Goal: Transaction & Acquisition: Purchase product/service

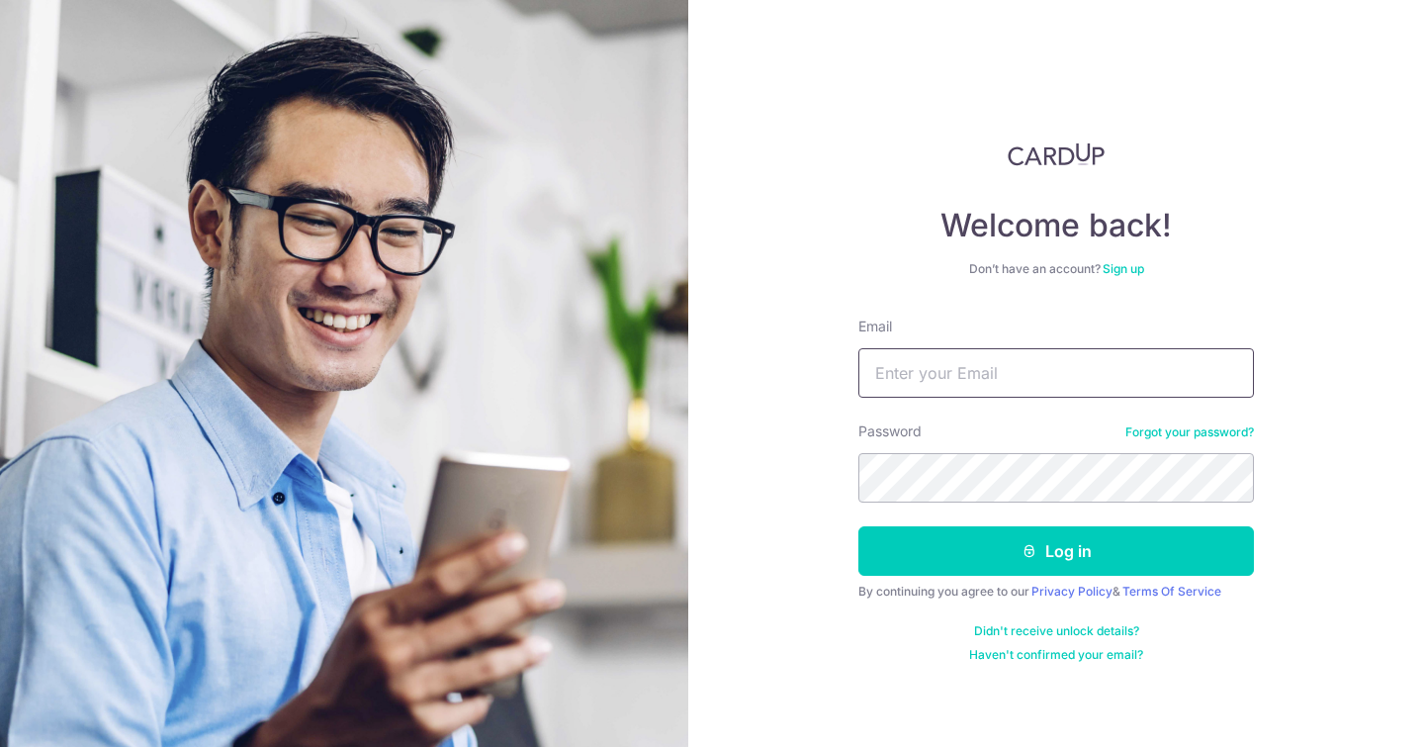
click at [1052, 372] on input "Email" at bounding box center [1056, 372] width 396 height 49
type input "emma.sarriasolis@gmail.com"
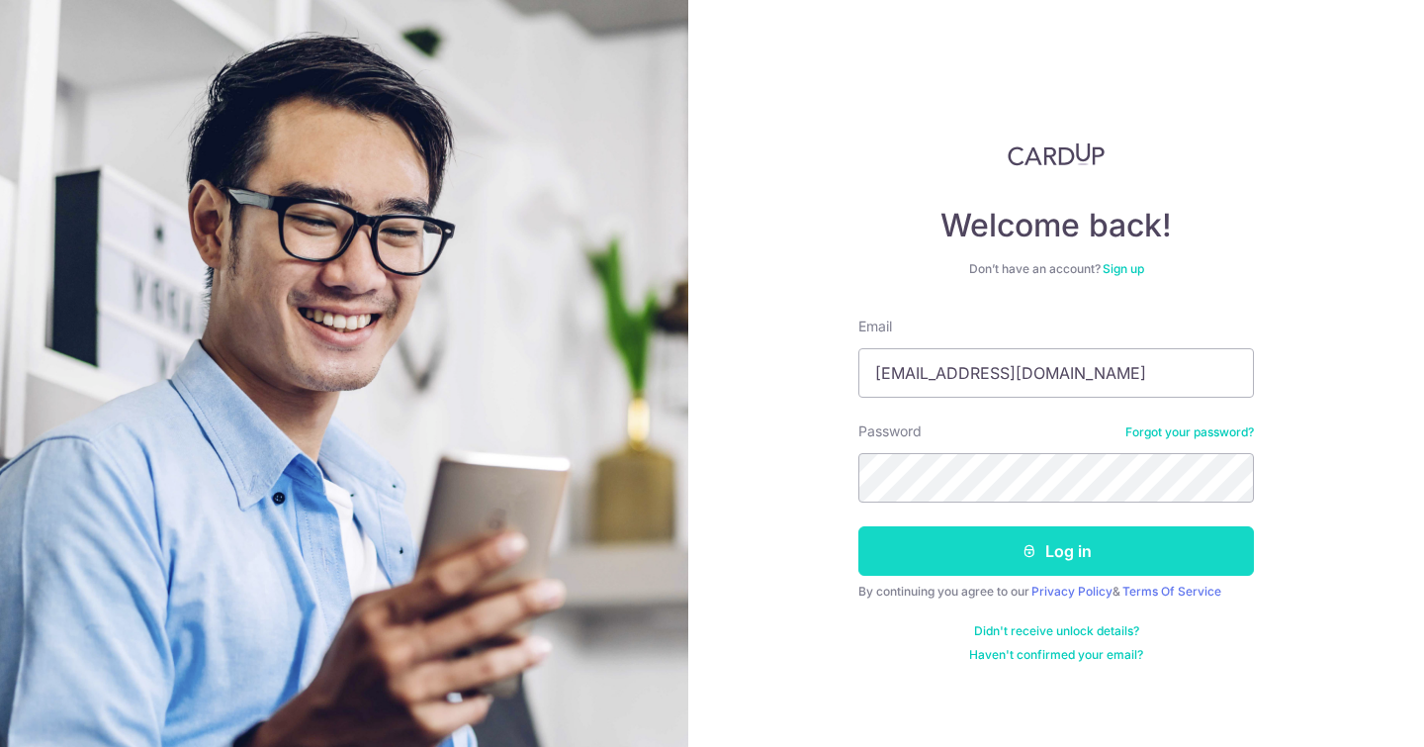
click at [1003, 559] on button "Log in" at bounding box center [1056, 550] width 396 height 49
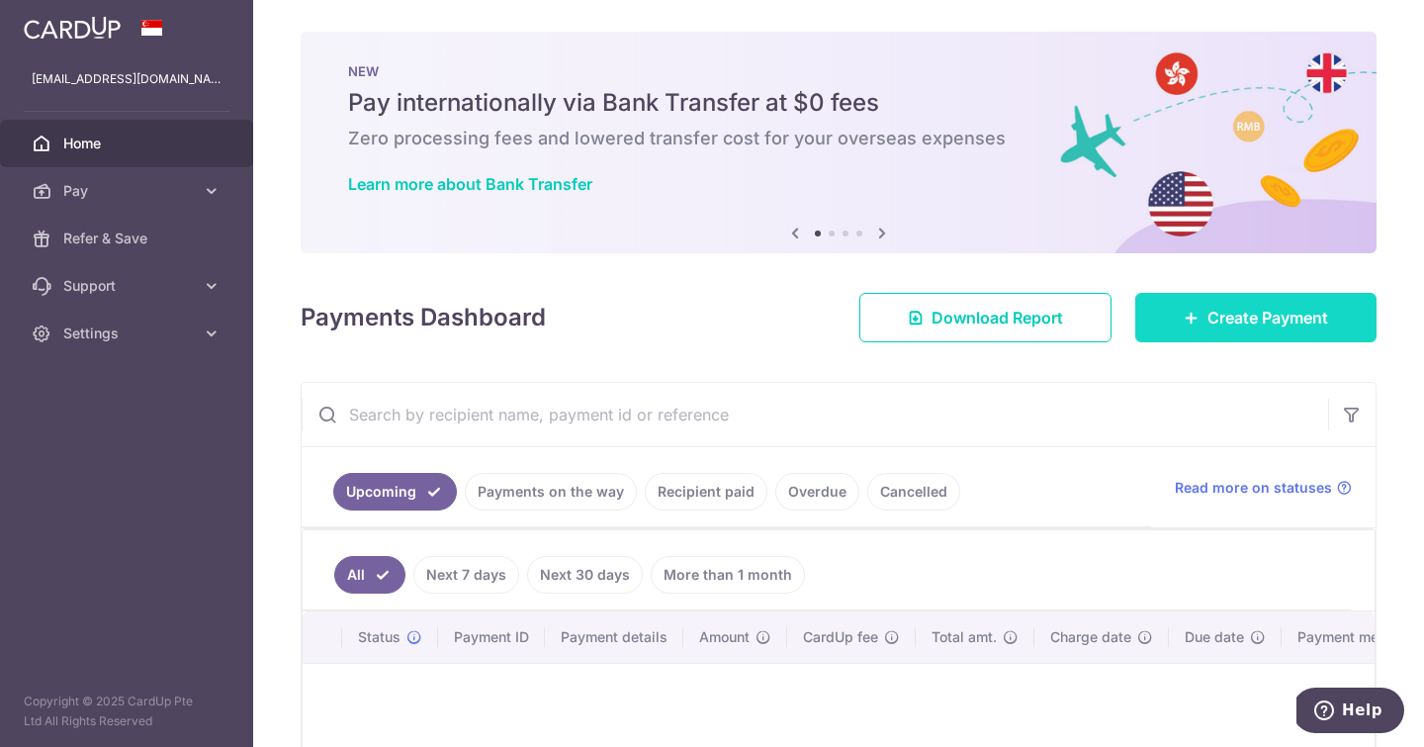
click at [1211, 312] on span "Create Payment" at bounding box center [1267, 318] width 121 height 24
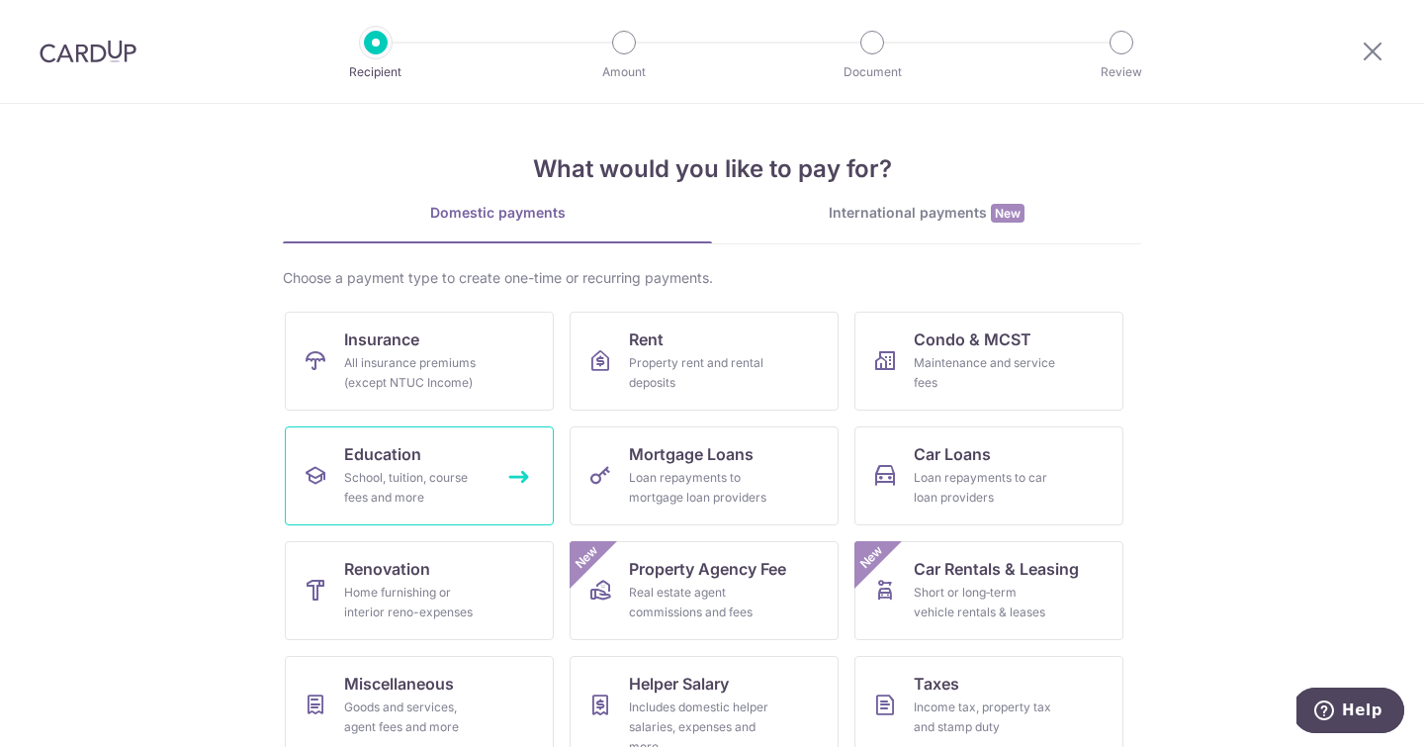
click at [409, 481] on div "School, tuition, course fees and more" at bounding box center [415, 488] width 142 height 40
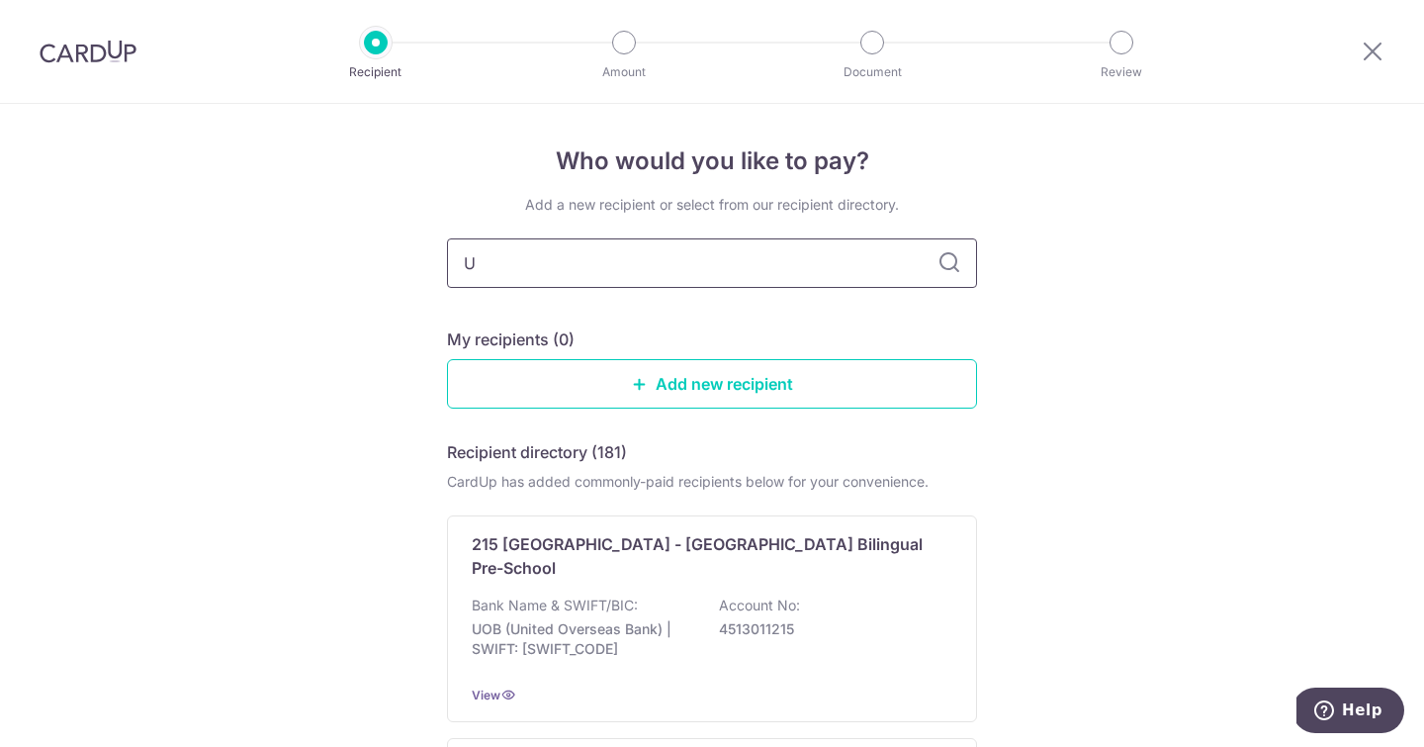
type input "UW"
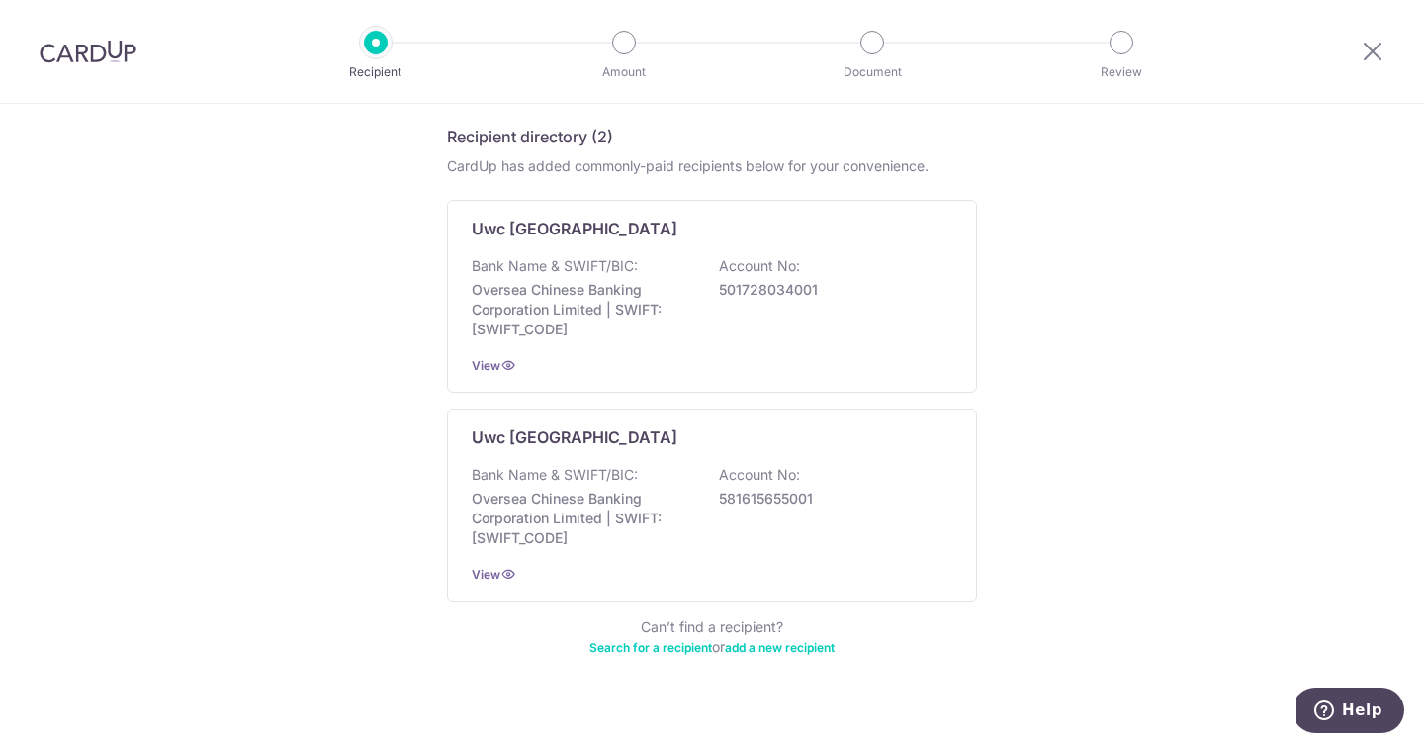
scroll to position [314, 0]
click at [532, 468] on p "Bank Name & SWIFT/BIC:" at bounding box center [555, 476] width 166 height 20
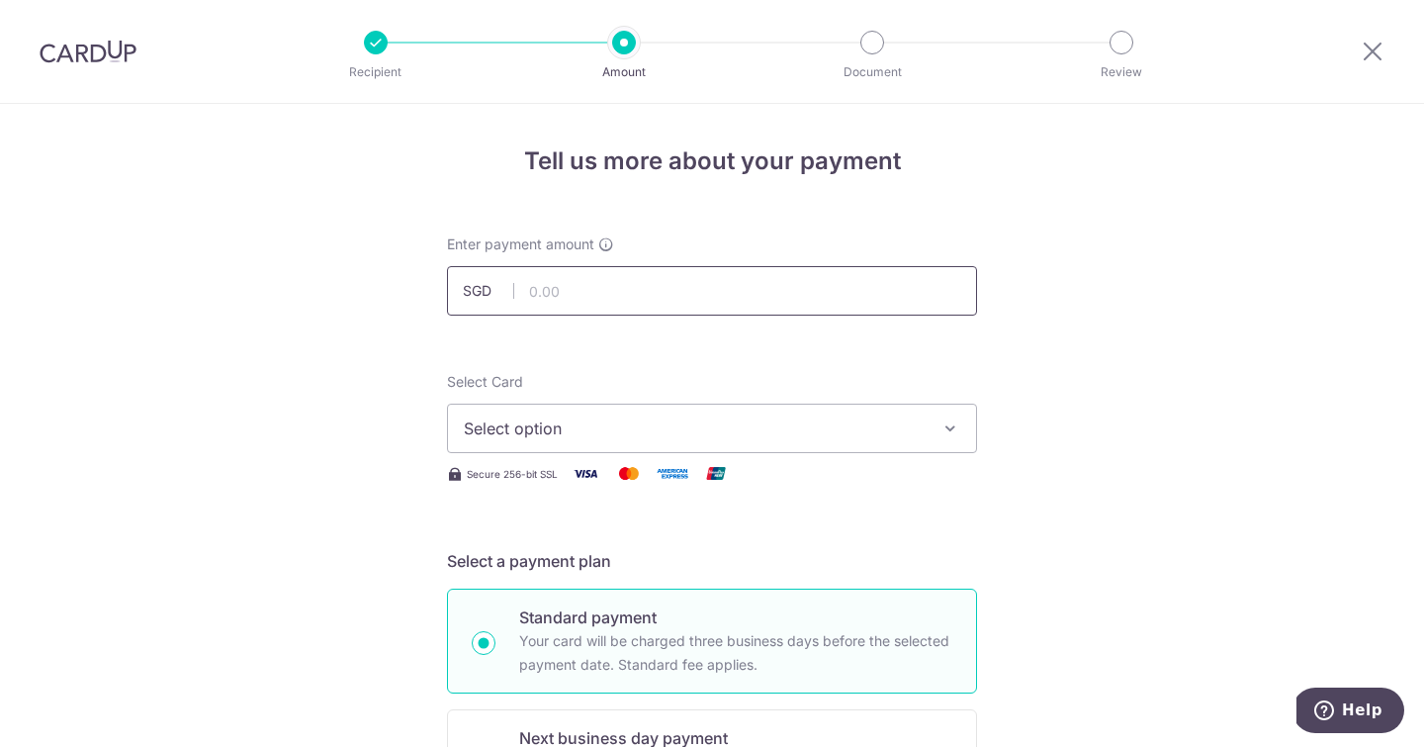
click at [614, 296] on input "text" at bounding box center [712, 290] width 530 height 49
type input "6,918.99"
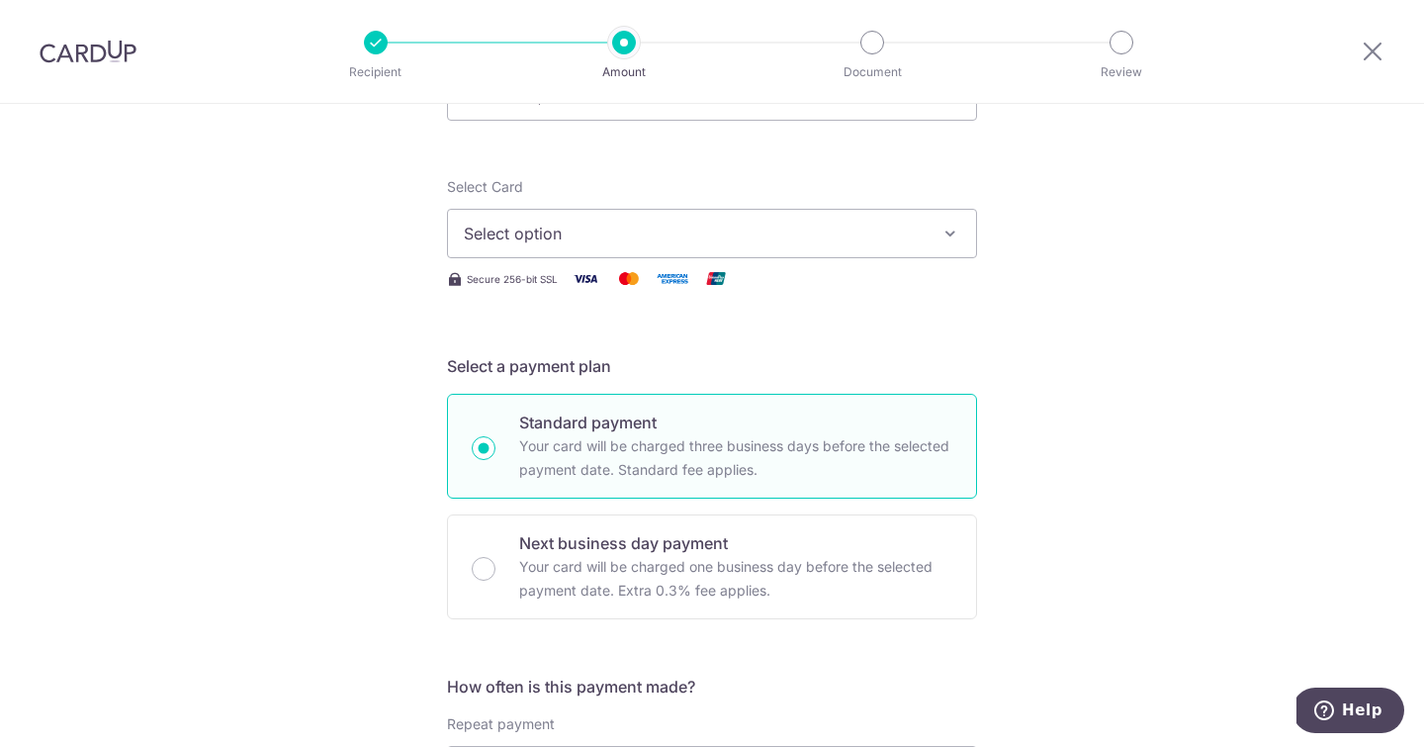
scroll to position [184, 0]
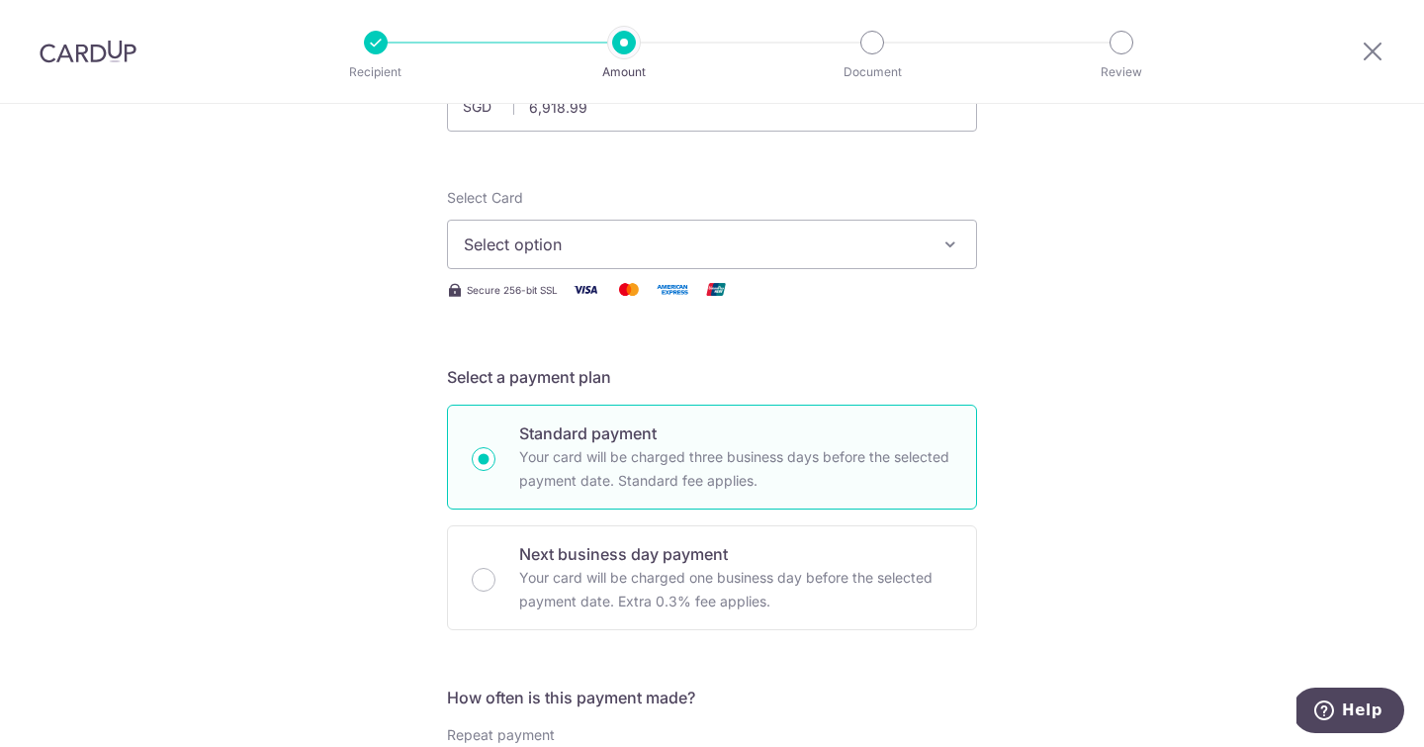
click at [523, 266] on button "Select option" at bounding box center [712, 244] width 530 height 49
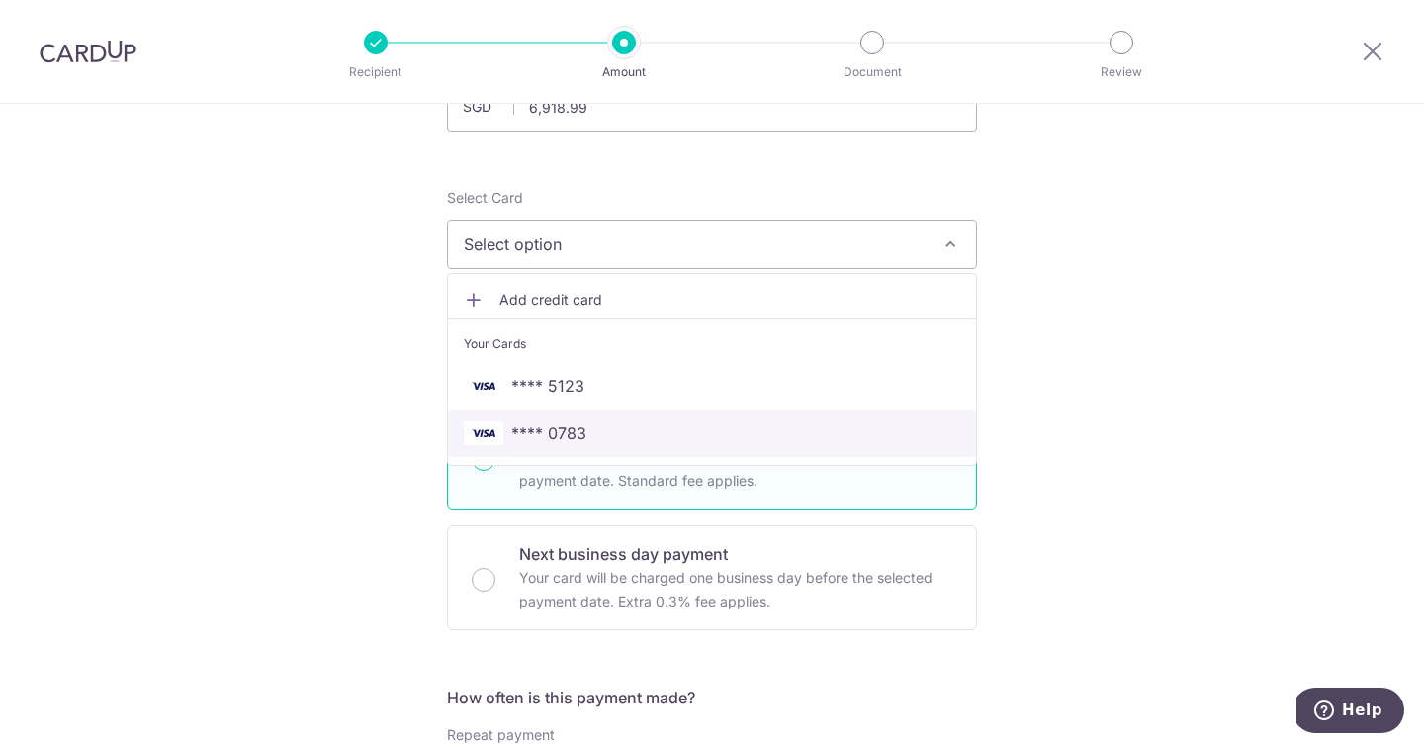
click at [515, 427] on span "**** 0783" at bounding box center [548, 433] width 75 height 24
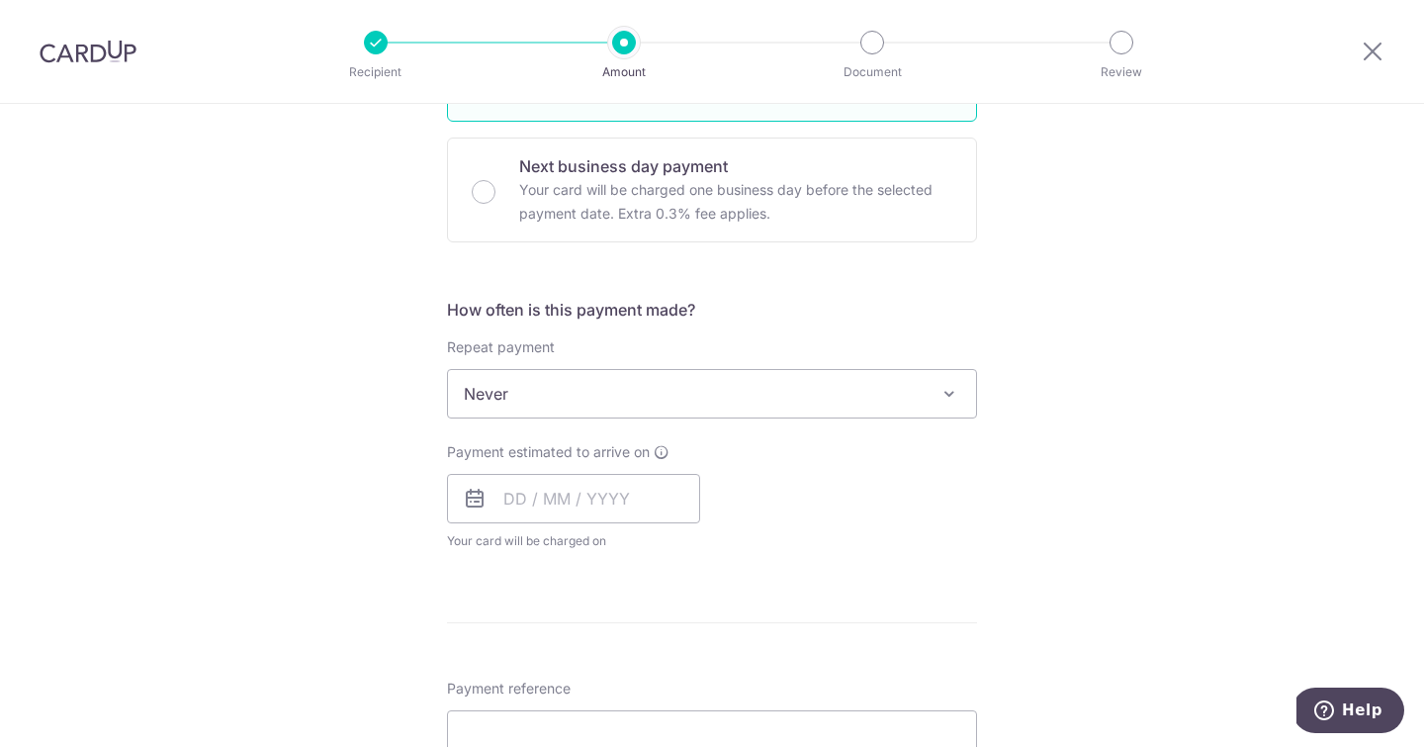
scroll to position [573, 0]
click at [552, 492] on input "text" at bounding box center [573, 496] width 253 height 49
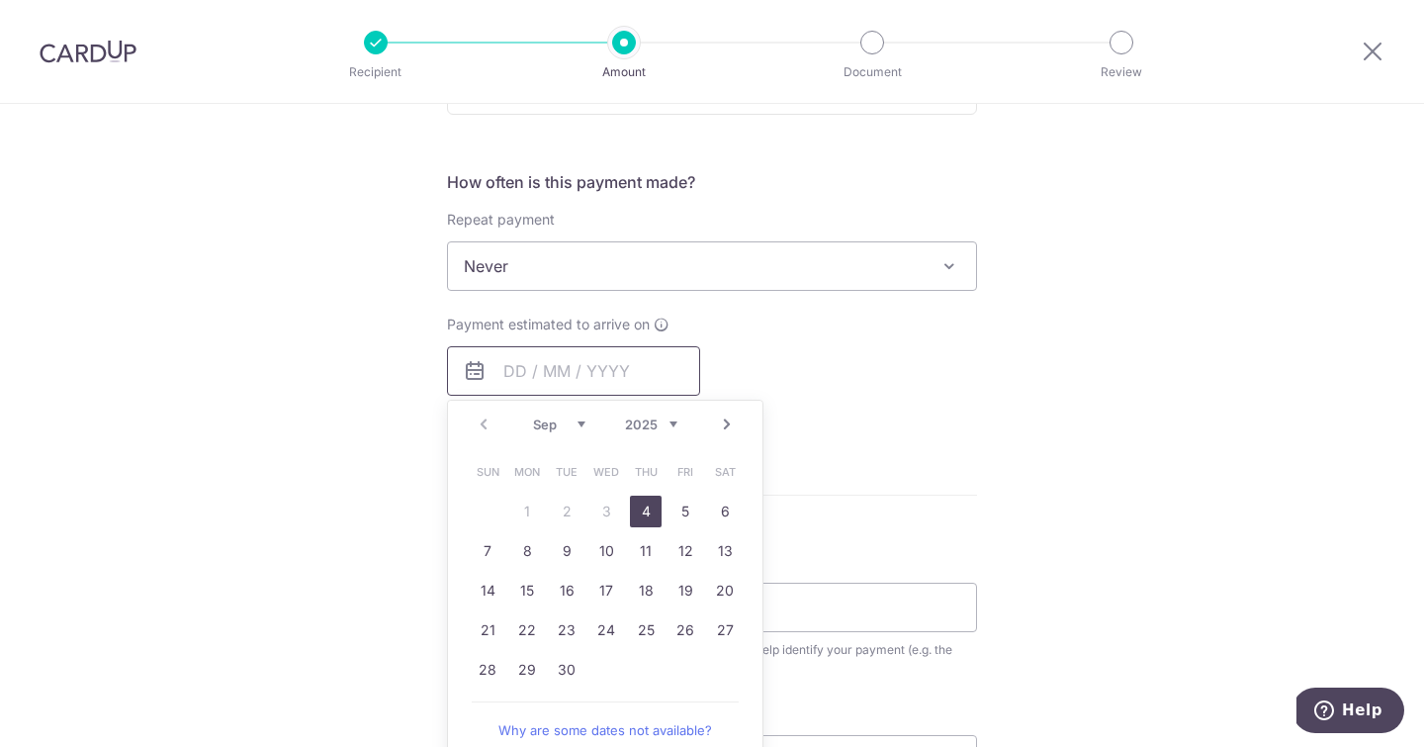
scroll to position [702, 0]
click at [644, 501] on link "4" at bounding box center [646, 508] width 32 height 32
type input "[DATE]"
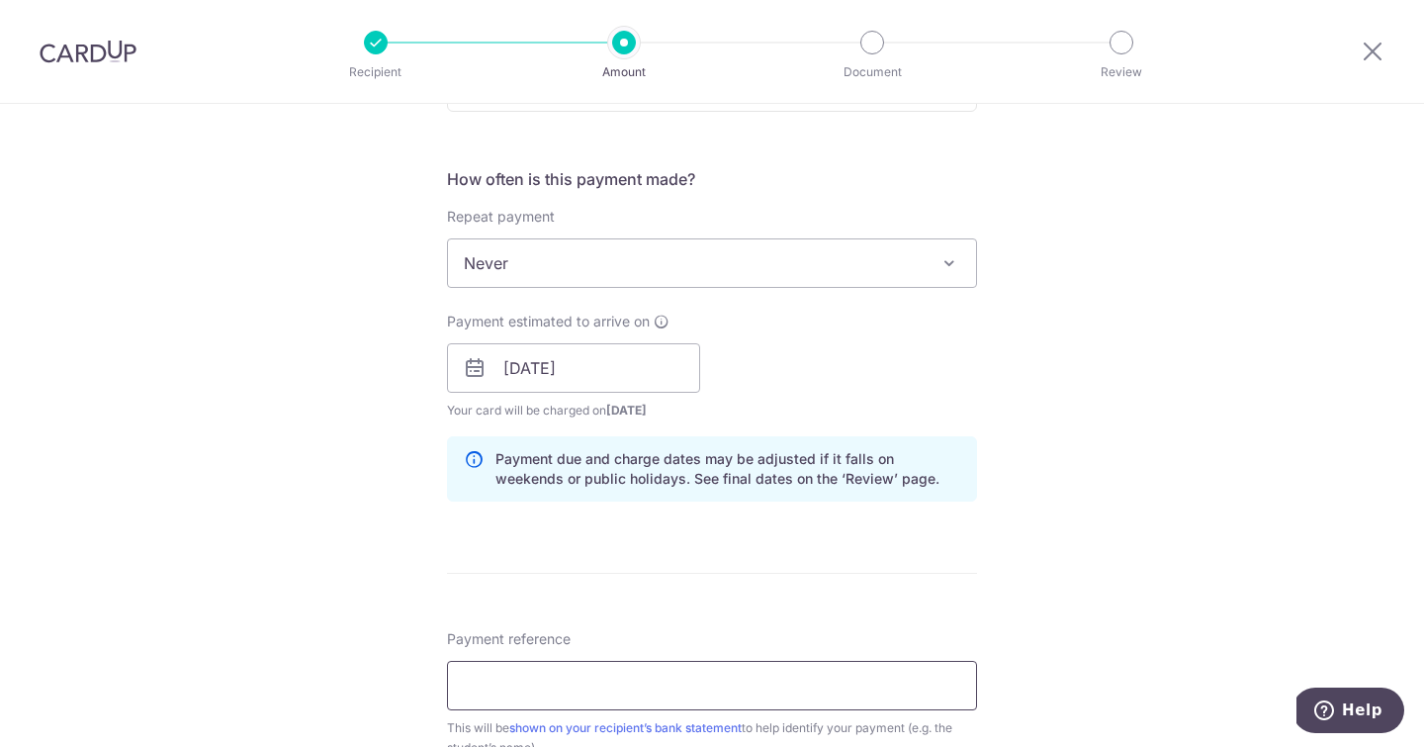
click at [640, 664] on input "Payment reference" at bounding box center [712, 685] width 530 height 49
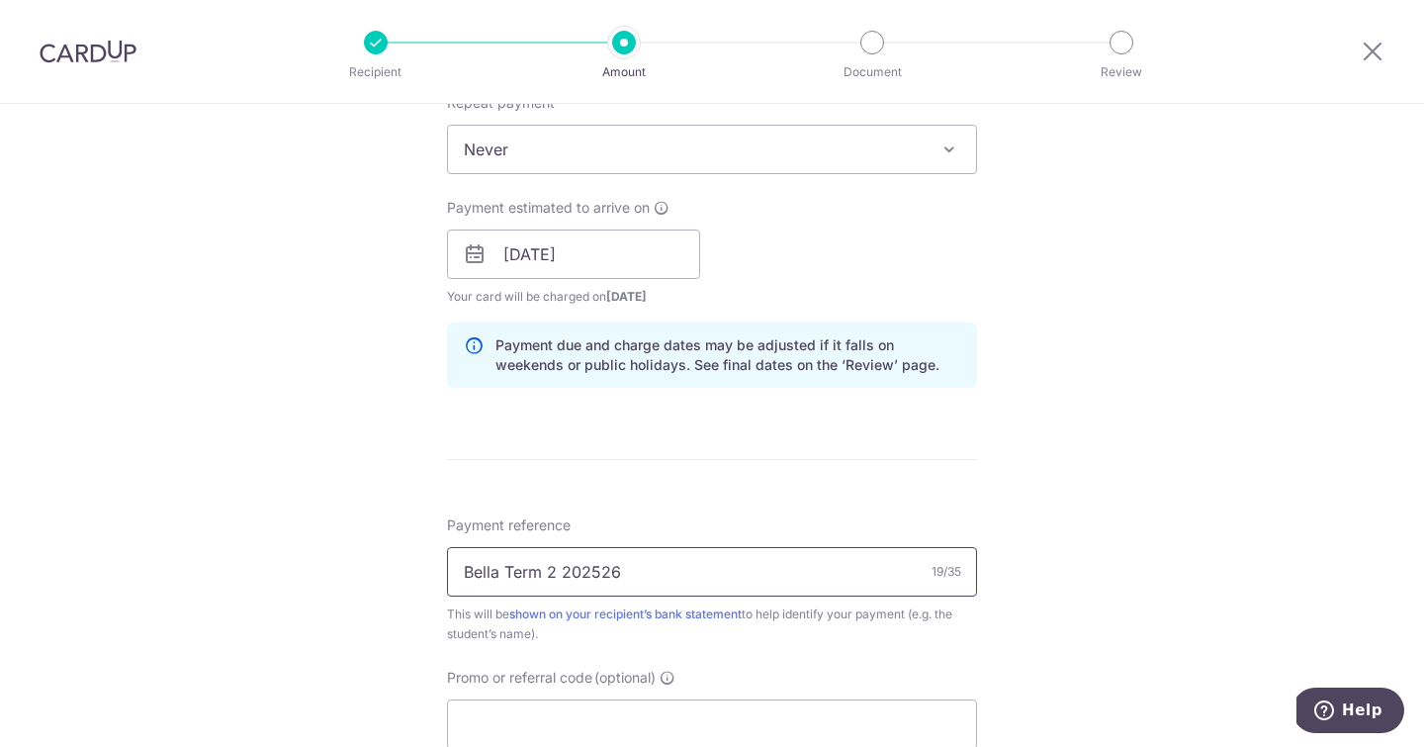
scroll to position [833, 0]
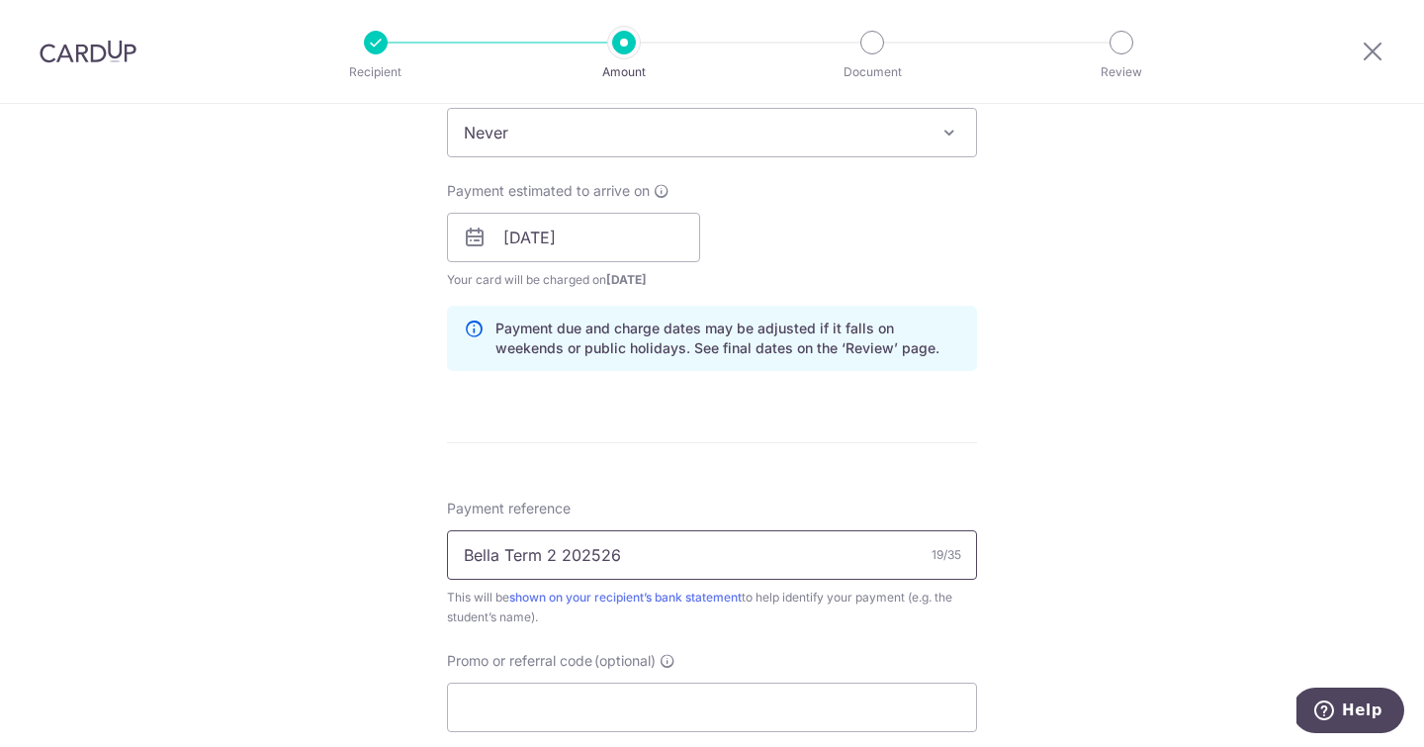
click at [606, 552] on input "Bella Term 2 202526" at bounding box center [712, 554] width 530 height 49
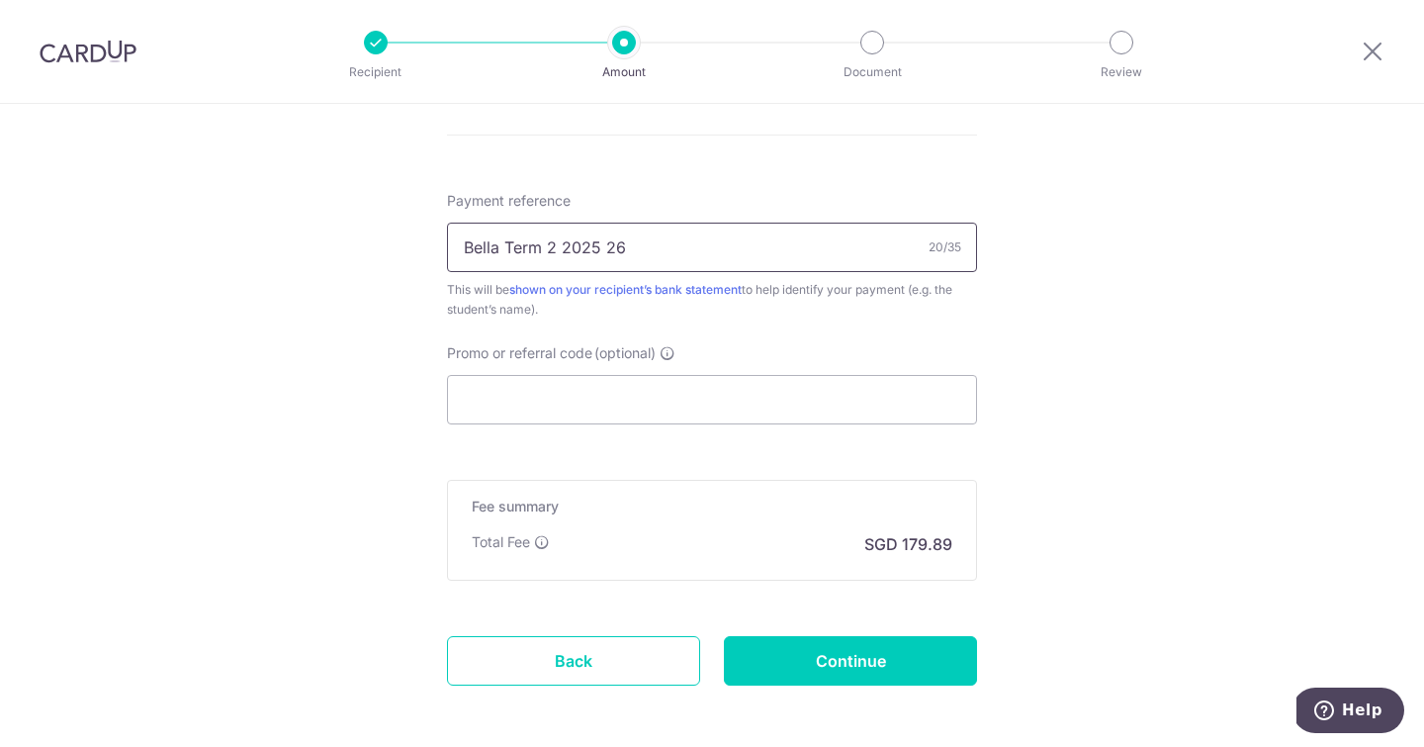
scroll to position [1147, 0]
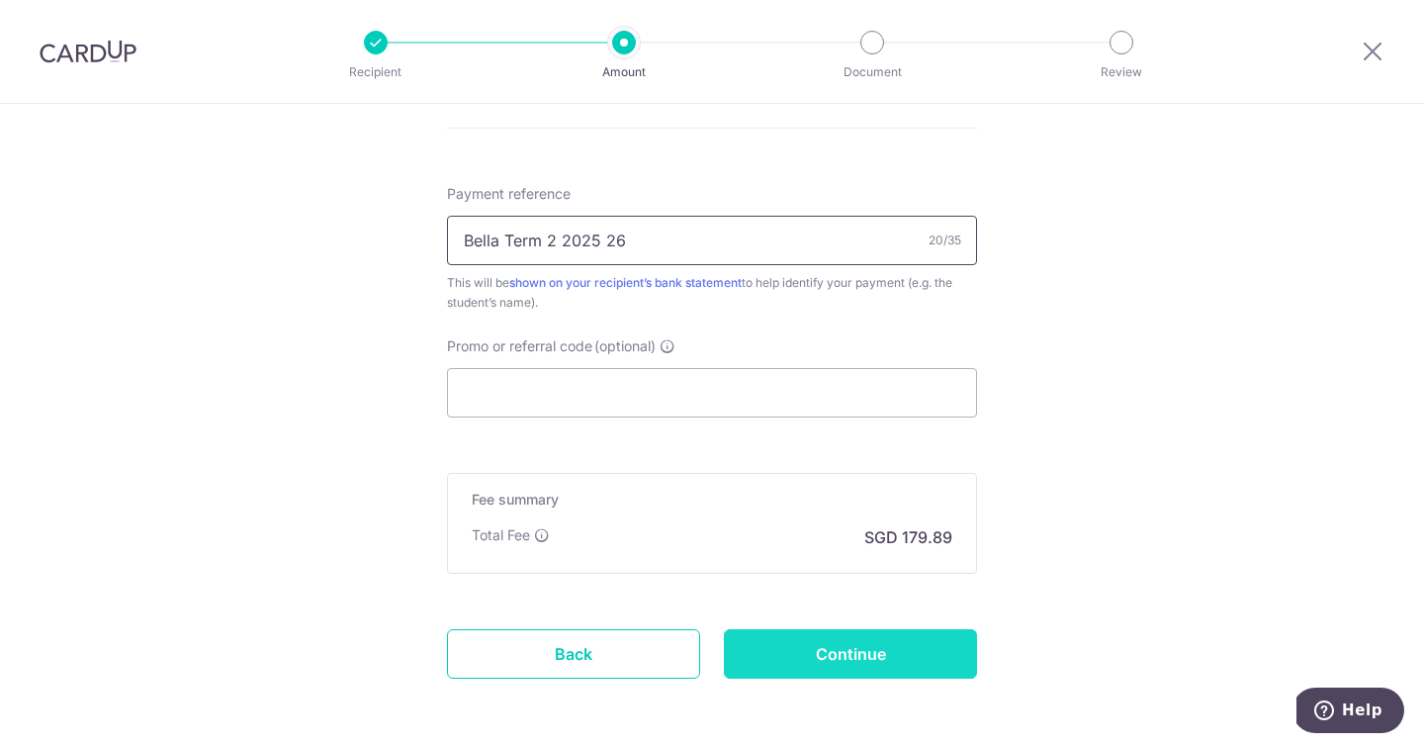
type input "Bella Term 2 2025 26"
click at [791, 642] on input "Continue" at bounding box center [850, 653] width 253 height 49
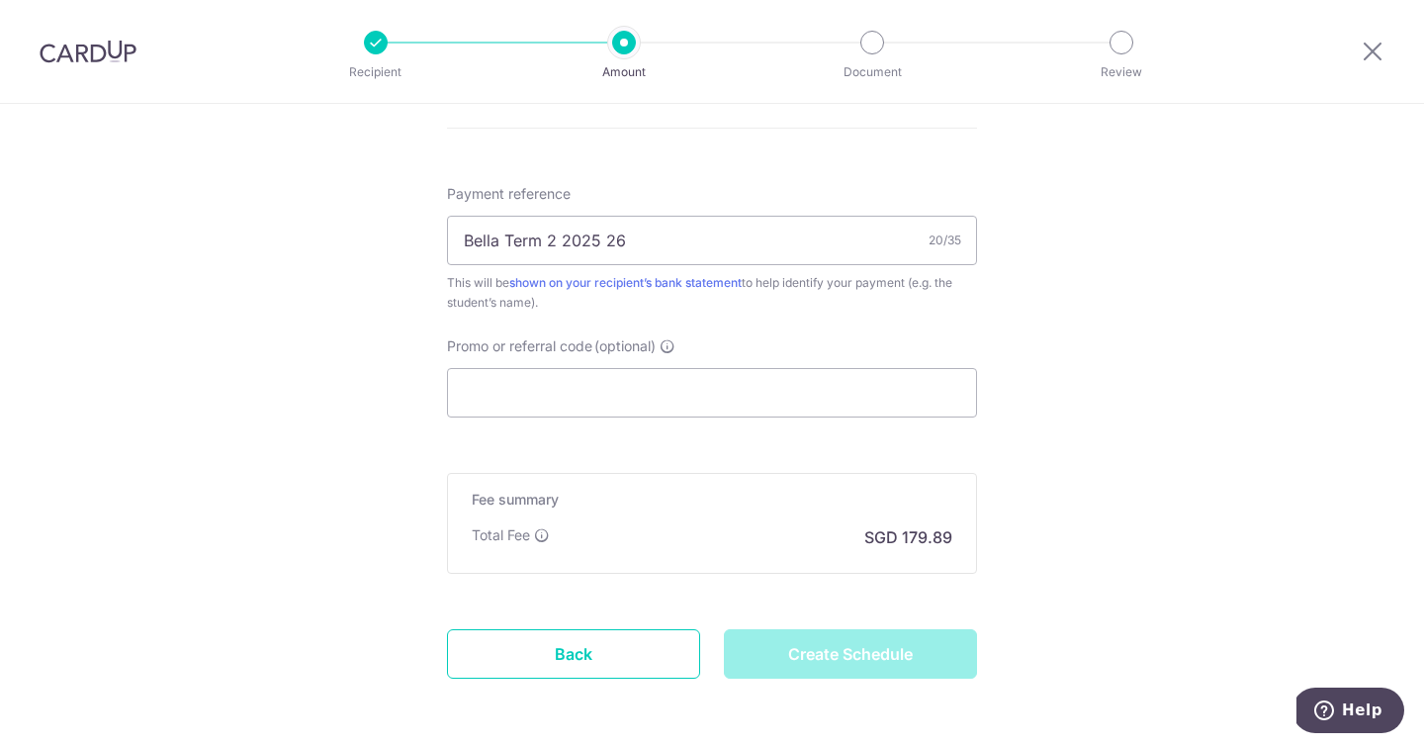
type input "Create Schedule"
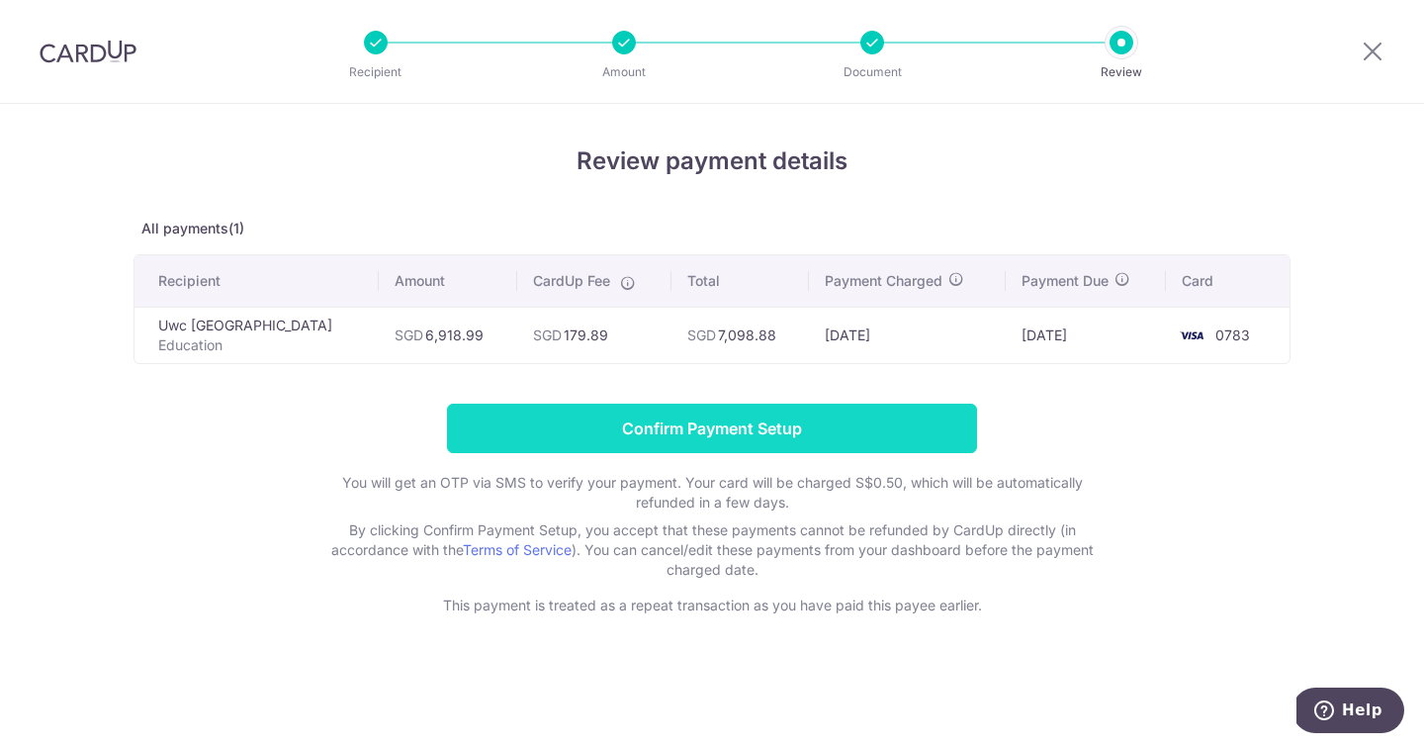
click at [842, 435] on input "Confirm Payment Setup" at bounding box center [712, 427] width 530 height 49
